Goal: Find specific page/section: Find specific page/section

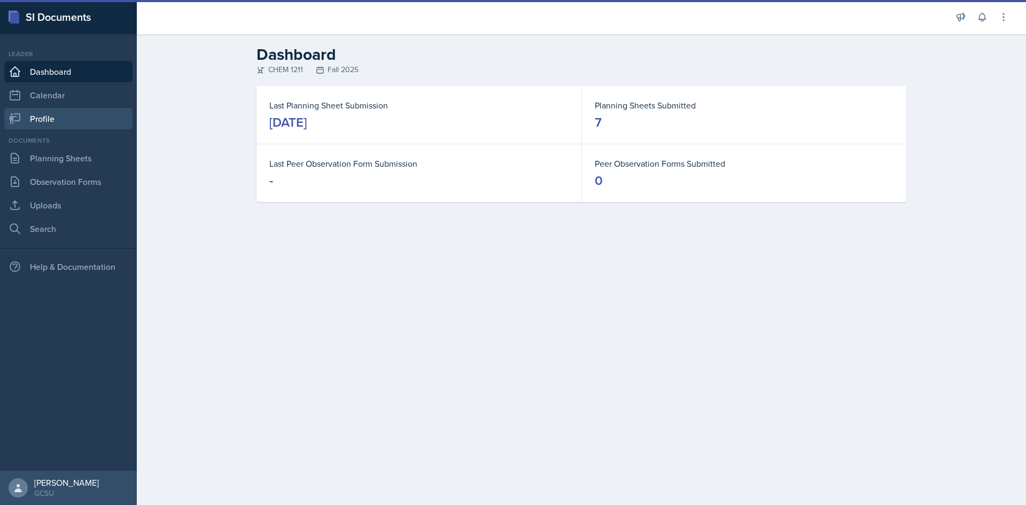
click at [40, 113] on link "Profile" at bounding box center [68, 118] width 128 height 21
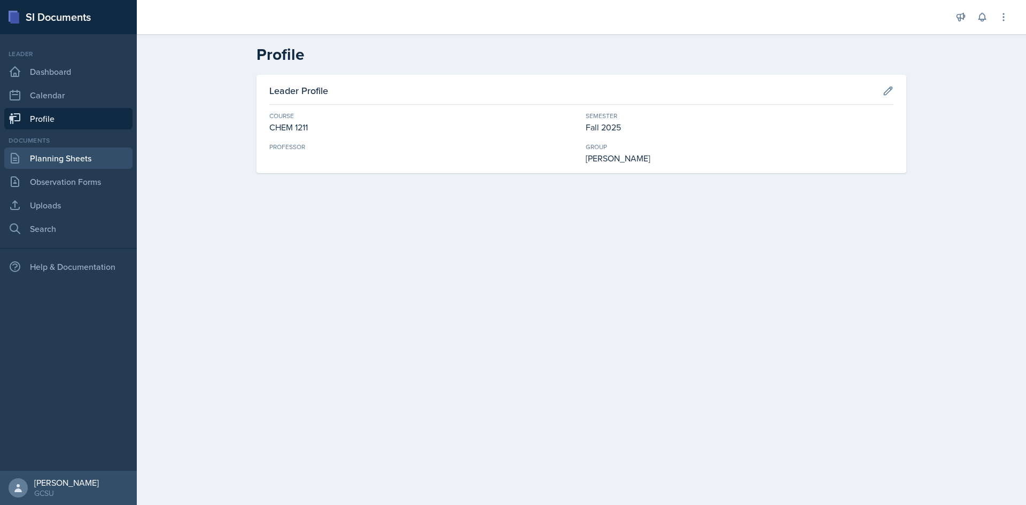
click at [64, 159] on link "Planning Sheets" at bounding box center [68, 157] width 128 height 21
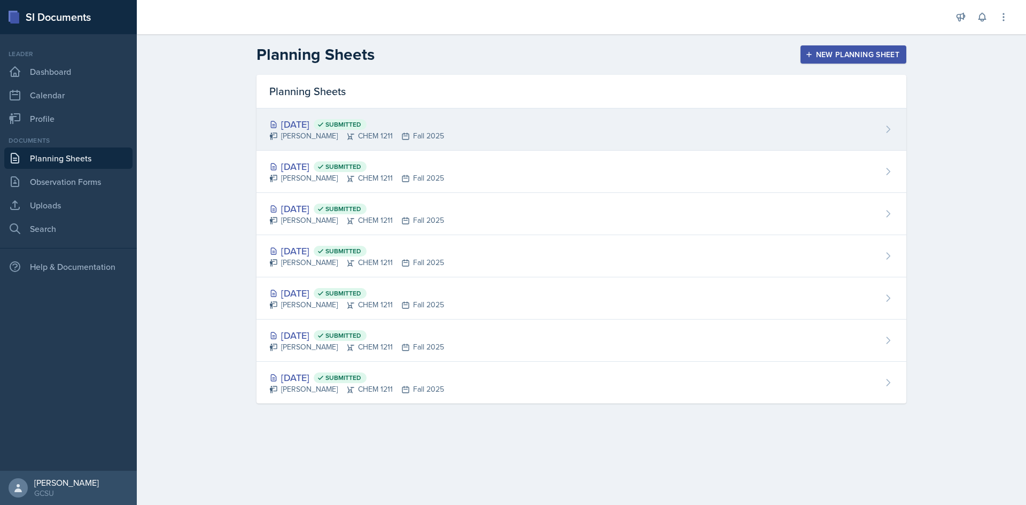
click at [334, 120] on div "[DATE] Submitted" at bounding box center [356, 124] width 175 height 14
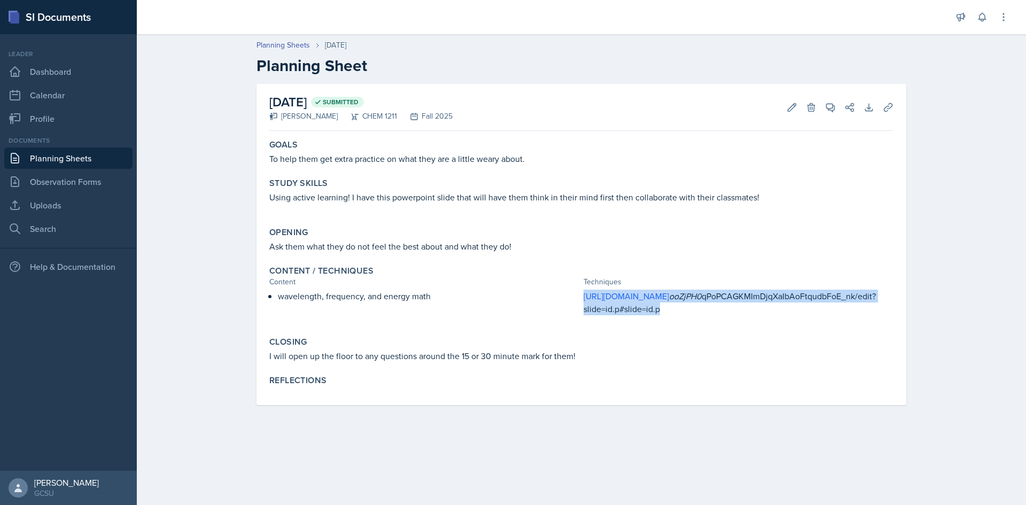
drag, startPoint x: 582, startPoint y: 298, endPoint x: 673, endPoint y: 305, distance: 90.6
click at [681, 316] on div "wavelength, frequency, and energy math [URL][DOMAIN_NAME] ooZjPH0 qPoPCAGKMImDj…" at bounding box center [581, 307] width 624 height 34
copy p "[URL][DOMAIN_NAME] ooZjPH0 qPoPCAGKMImDjqXaIbAoFtqudbFoE_nk/edit?slide=id.p#sli…"
